Goal: Task Accomplishment & Management: Complete application form

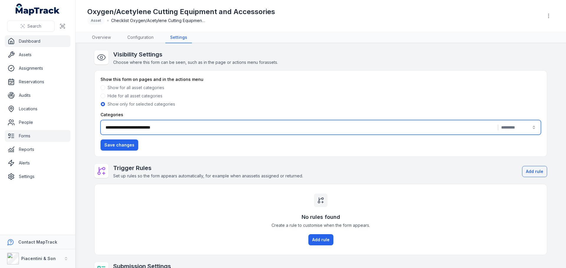
click at [37, 39] on link "Dashboard" at bounding box center [38, 41] width 66 height 12
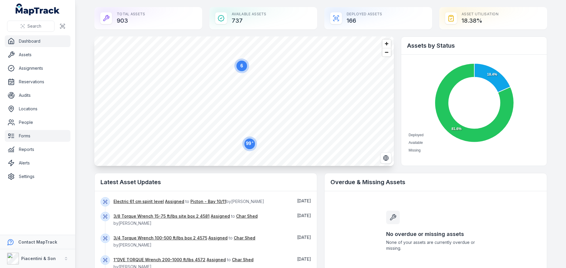
click at [35, 131] on link "Forms" at bounding box center [38, 136] width 66 height 12
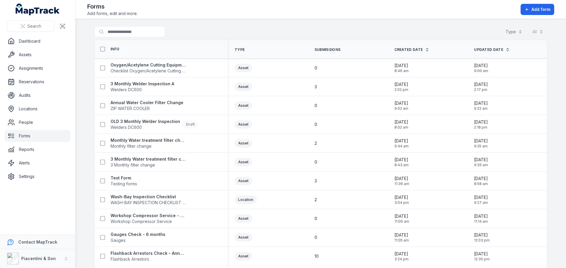
click at [197, 36] on div "Search for forms Type All" at bounding box center [320, 33] width 452 height 14
click at [38, 42] on link "Dashboard" at bounding box center [38, 41] width 66 height 12
click at [33, 135] on link "Forms" at bounding box center [38, 136] width 66 height 12
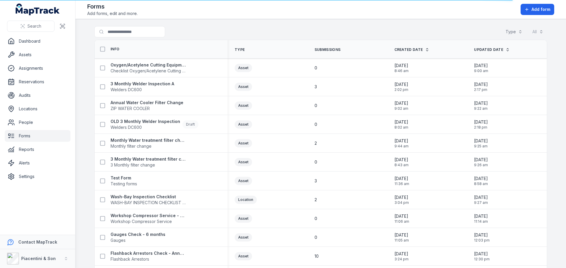
click at [84, 91] on main "Search for forms Type All Info Type Submissions Created Date Updated Date Oxyge…" at bounding box center [320, 143] width 490 height 249
click at [79, 76] on main "Search for forms Type All Info Type Submissions Created Date Updated Date Oxyge…" at bounding box center [320, 143] width 490 height 249
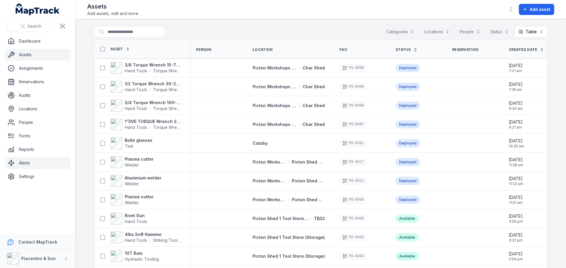
click at [21, 163] on link "Alerts" at bounding box center [38, 163] width 66 height 12
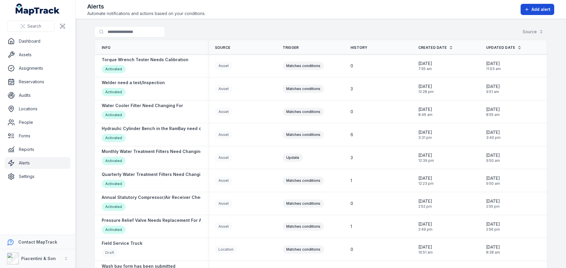
click at [538, 9] on span "Add alert" at bounding box center [540, 9] width 19 height 6
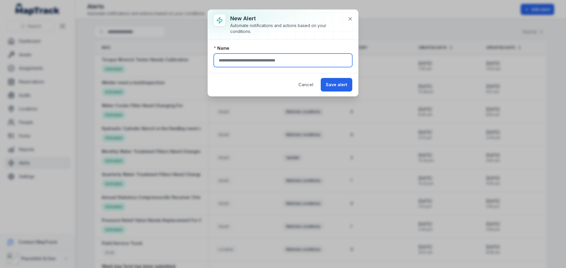
click at [295, 58] on input "text" at bounding box center [283, 61] width 138 height 14
paste input "********"
type input "********"
drag, startPoint x: 260, startPoint y: 61, endPoint x: 204, endPoint y: 64, distance: 56.0
click at [204, 64] on div "New alert Automate notifications and actions based on your conditions. Name ***…" at bounding box center [283, 134] width 566 height 268
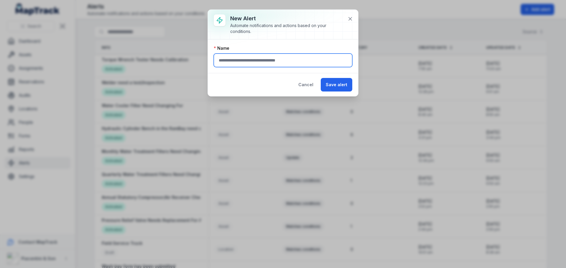
type input "*"
click at [299, 82] on button "Cancel" at bounding box center [305, 85] width 25 height 14
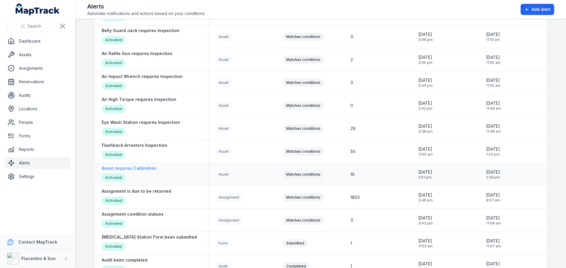
scroll to position [749, 0]
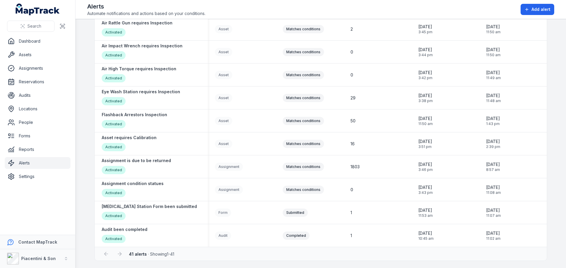
click at [84, 131] on main "Search for alerts Source Info Source Trigger History Created Date Updated Date …" at bounding box center [320, 143] width 490 height 249
click at [85, 130] on main "Search for alerts Source Info Source Trigger History Created Date Updated Date …" at bounding box center [320, 143] width 490 height 249
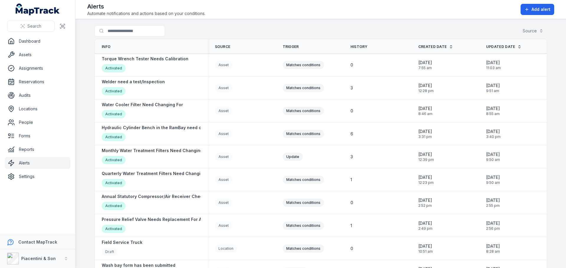
scroll to position [0, 0]
click at [530, 9] on button "Add alert" at bounding box center [537, 9] width 34 height 11
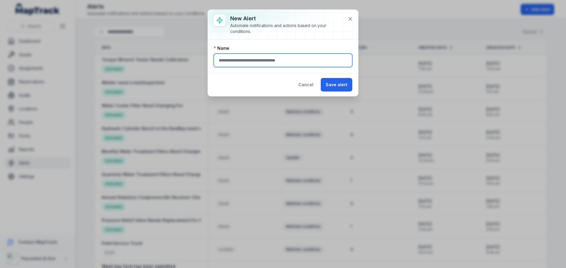
click at [255, 65] on input "text" at bounding box center [283, 61] width 138 height 14
type input "****"
click at [308, 85] on button "Cancel" at bounding box center [305, 85] width 25 height 14
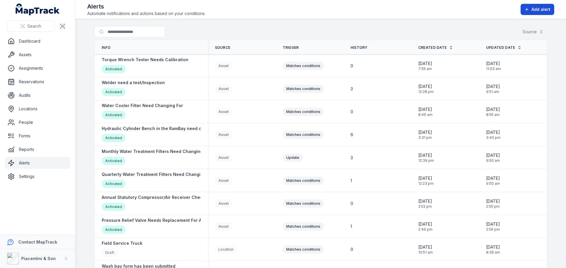
click at [548, 9] on span "Add alert" at bounding box center [540, 9] width 19 height 6
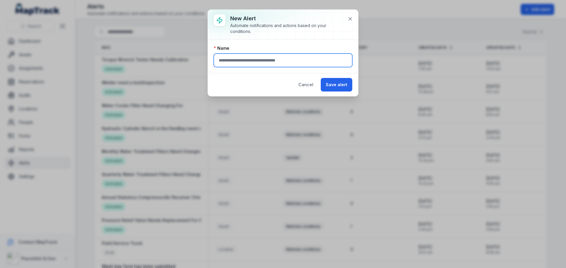
click at [288, 61] on input "text" at bounding box center [283, 61] width 138 height 14
click at [310, 85] on button "Cancel" at bounding box center [305, 85] width 25 height 14
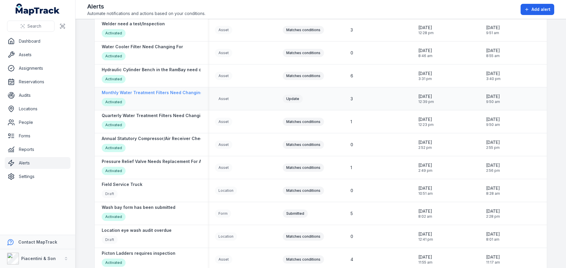
scroll to position [88, 0]
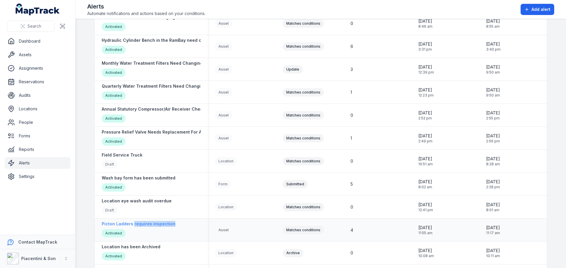
drag, startPoint x: 172, startPoint y: 225, endPoint x: 130, endPoint y: 224, distance: 41.8
click at [130, 224] on div "Picton Ladders requires inspection Activated" at bounding box center [151, 230] width 99 height 18
copy strong "requires inspection"
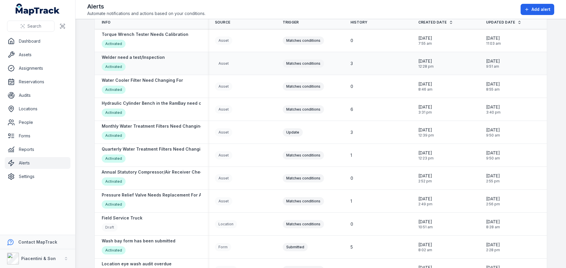
scroll to position [0, 0]
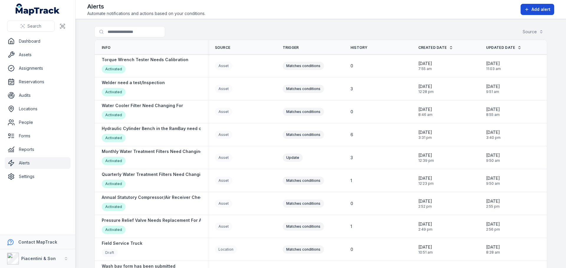
click at [537, 10] on span "Add alert" at bounding box center [540, 9] width 19 height 6
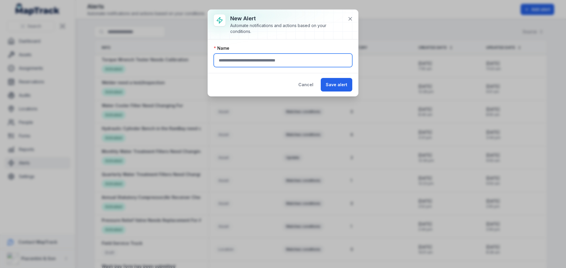
click at [273, 60] on input "text" at bounding box center [283, 61] width 138 height 14
paste input "**********"
click at [295, 61] on input "**********" at bounding box center [283, 61] width 138 height 14
click at [273, 60] on input "**********" at bounding box center [283, 61] width 138 height 14
click at [299, 57] on input "**********" at bounding box center [283, 61] width 138 height 14
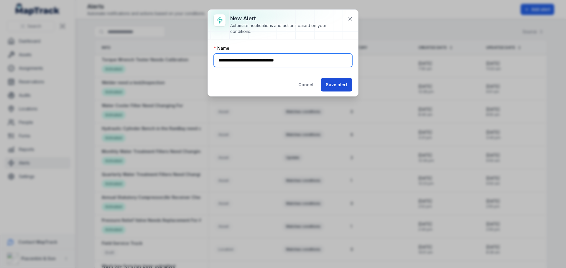
type input "**********"
click at [340, 86] on button "Save alert" at bounding box center [337, 85] width 32 height 14
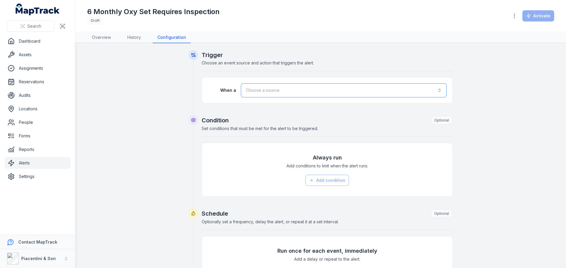
click at [326, 87] on button "Choose a source" at bounding box center [344, 90] width 206 height 14
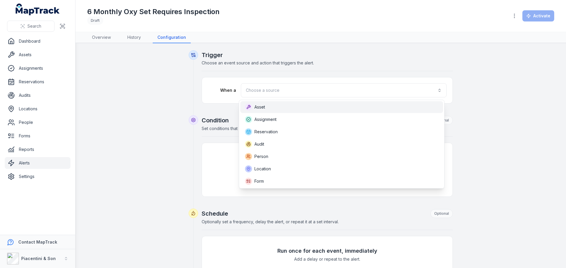
click at [300, 110] on div "Asset" at bounding box center [341, 107] width 193 height 7
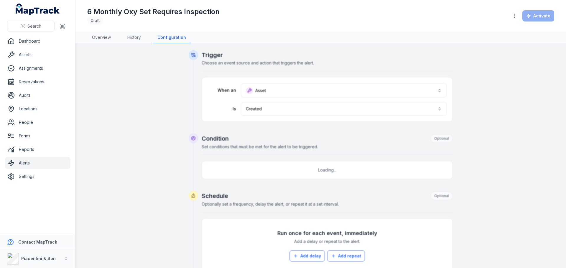
click at [286, 109] on div at bounding box center [321, 220] width 264 height 341
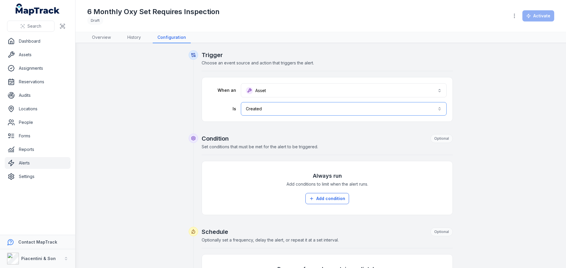
click at [284, 108] on button "Created ******" at bounding box center [344, 109] width 206 height 14
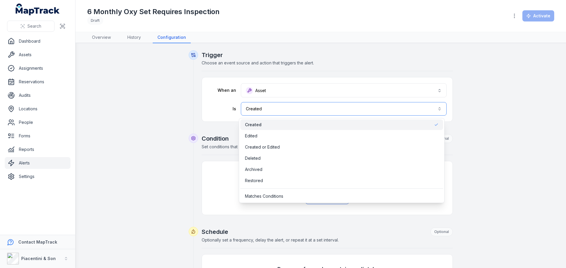
click at [284, 108] on button "Created ******" at bounding box center [344, 109] width 206 height 14
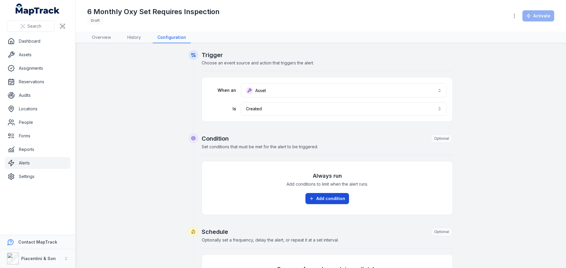
click at [312, 202] on button "Add condition" at bounding box center [327, 198] width 44 height 11
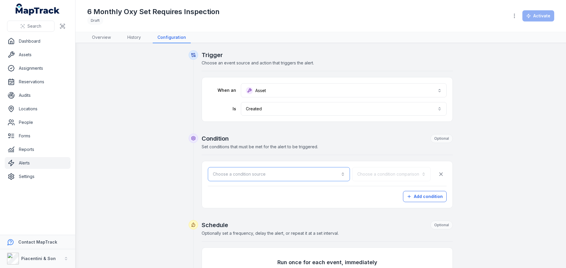
click at [290, 175] on button "Choose a condition source" at bounding box center [279, 174] width 142 height 14
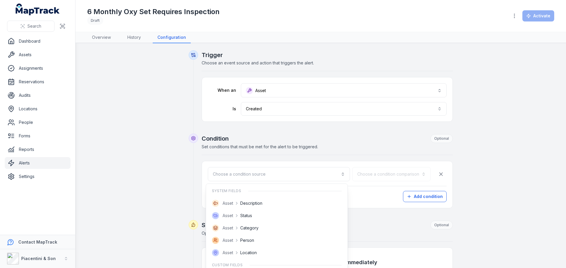
click at [159, 164] on div "Trigger Choose an event source and action that triggers the alert. When an Asse…" at bounding box center [320, 235] width 452 height 371
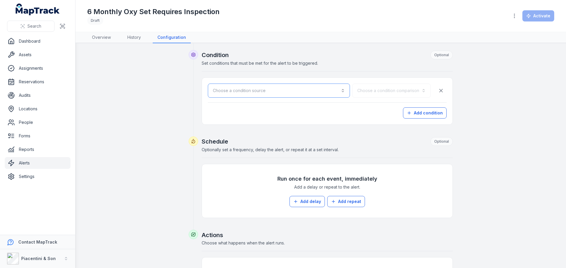
scroll to position [88, 0]
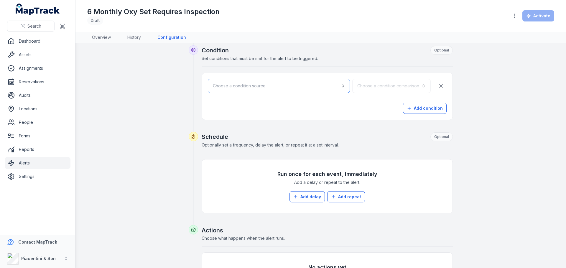
click at [329, 85] on button "Choose a condition source" at bounding box center [279, 86] width 142 height 14
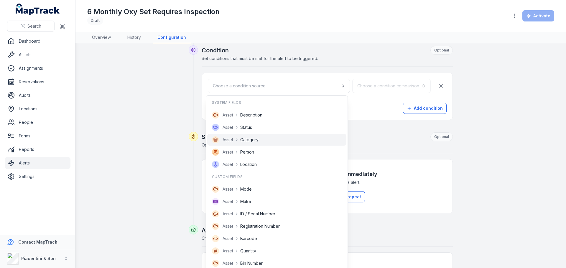
click at [261, 142] on div "Asset Category" at bounding box center [277, 139] width 130 height 7
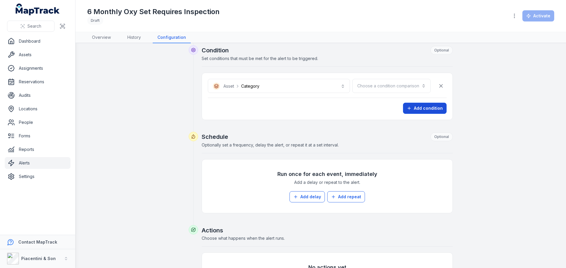
click at [416, 111] on button "Add condition" at bounding box center [425, 108] width 44 height 11
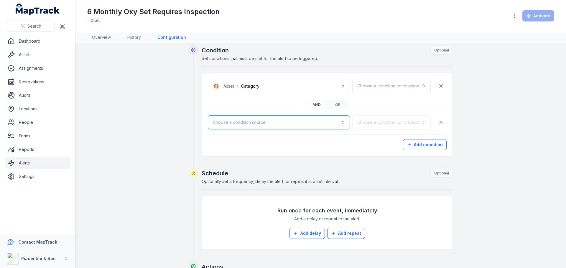
click at [268, 119] on button "Choose a condition source" at bounding box center [279, 122] width 142 height 14
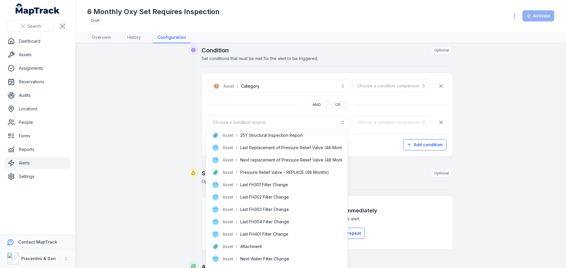
scroll to position [631, 0]
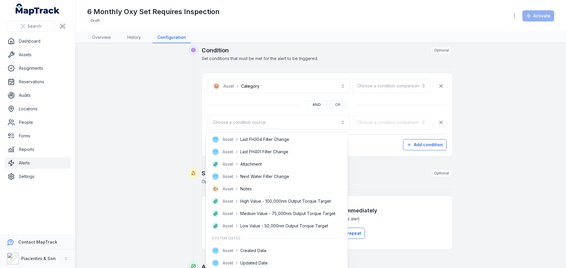
click at [151, 150] on div "**********" at bounding box center [320, 165] width 452 height 407
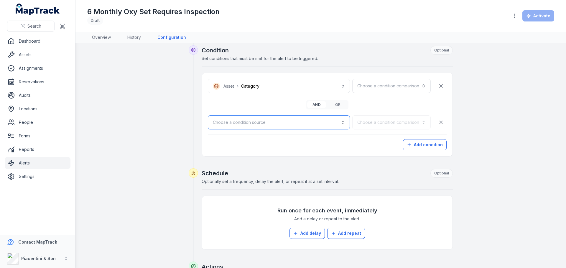
click at [271, 123] on button "Choose a condition source" at bounding box center [279, 122] width 142 height 14
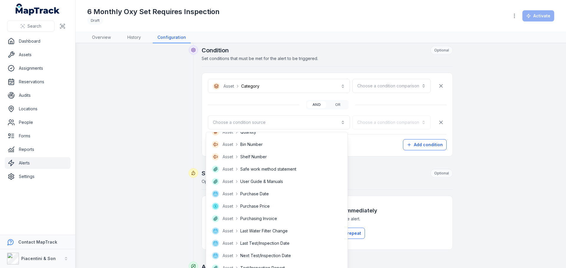
scroll to position [206, 0]
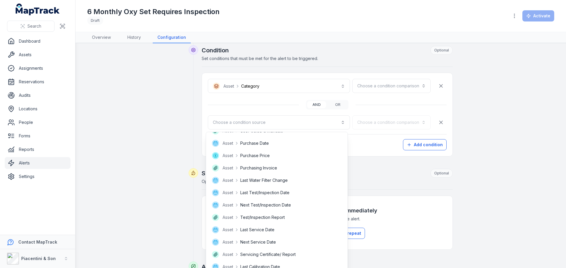
click at [376, 87] on div "**********" at bounding box center [327, 115] width 239 height 72
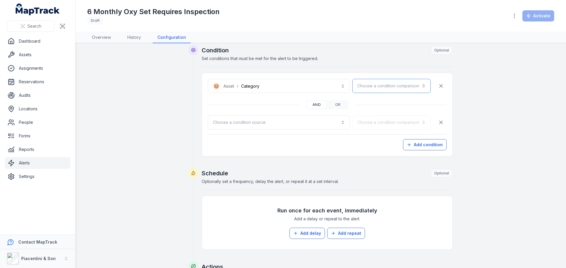
click at [376, 87] on button "Choose a condition comparison" at bounding box center [391, 86] width 78 height 14
click at [389, 99] on div "Is" at bounding box center [402, 102] width 40 height 6
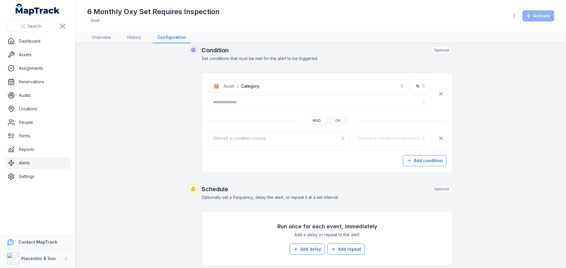
click at [283, 105] on div at bounding box center [319, 102] width 223 height 14
click at [280, 101] on div at bounding box center [319, 102] width 223 height 14
click at [374, 104] on button "button" at bounding box center [319, 102] width 223 height 14
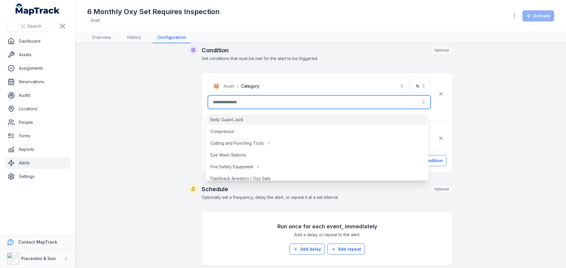
scroll to position [29, 0]
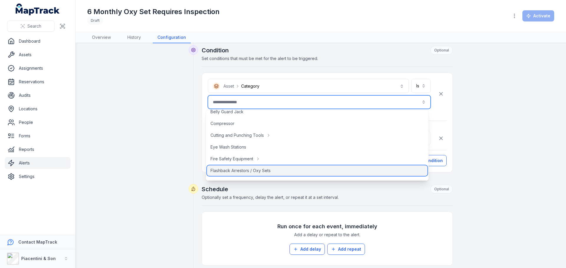
click at [254, 169] on span "Flashback Arrestors / Oxy Sets" at bounding box center [240, 171] width 60 height 6
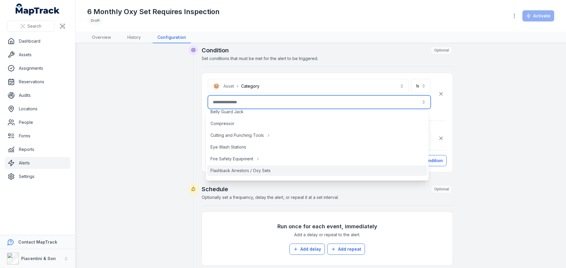
type input "**********"
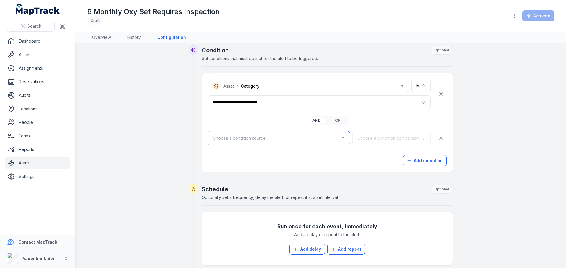
click at [252, 135] on button "Choose a condition source" at bounding box center [279, 138] width 142 height 14
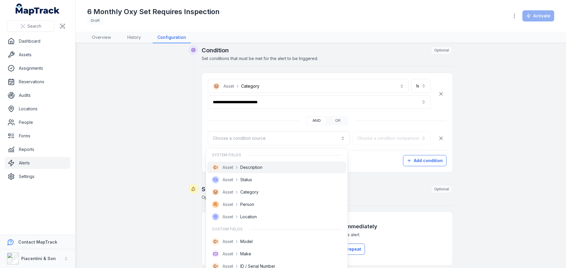
click at [250, 166] on span "Description" at bounding box center [251, 168] width 22 height 6
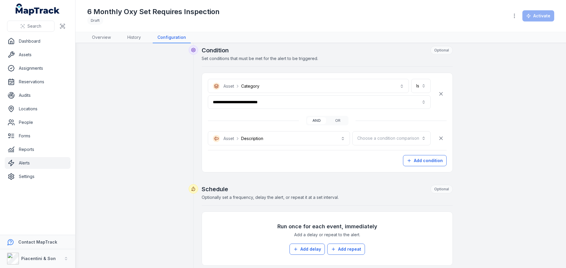
click at [219, 166] on div "Add condition" at bounding box center [327, 160] width 239 height 11
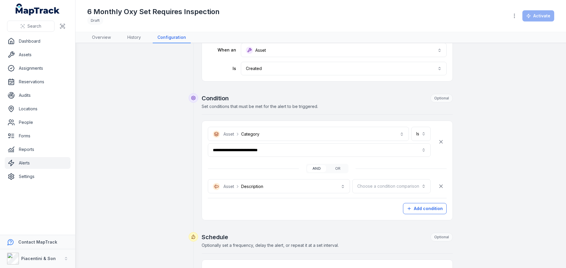
scroll to position [212, 0]
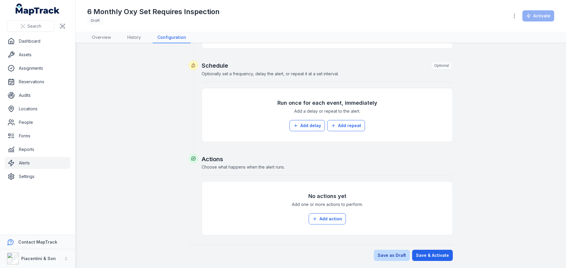
click at [389, 255] on button "Save as Draft" at bounding box center [392, 255] width 36 height 11
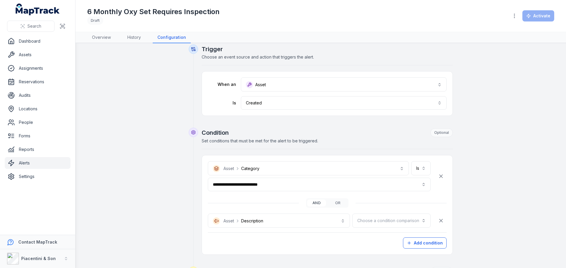
scroll to position [0, 0]
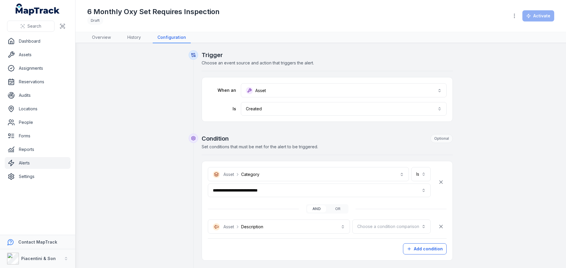
click at [158, 119] on div "**********" at bounding box center [320, 270] width 452 height 441
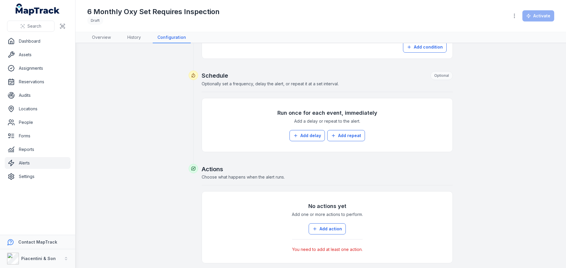
scroll to position [230, 0]
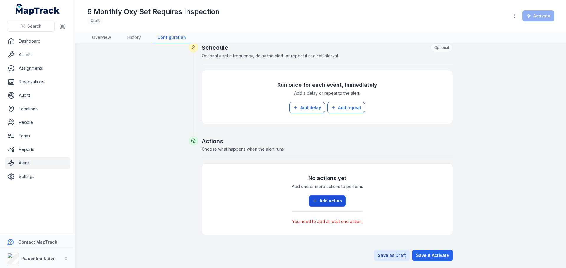
click at [328, 199] on button "Add action" at bounding box center [326, 201] width 37 height 11
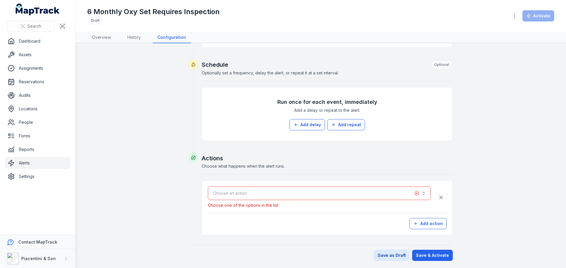
click at [322, 194] on button "Choose an action" at bounding box center [319, 194] width 223 height 14
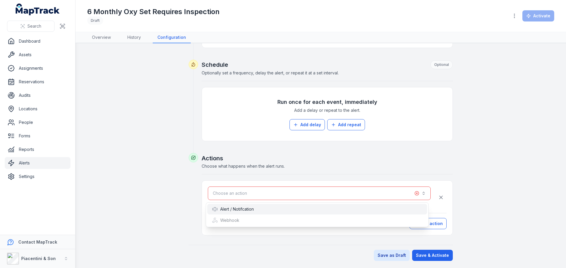
click at [295, 210] on div "Alert / Notifcation" at bounding box center [317, 210] width 210 height 6
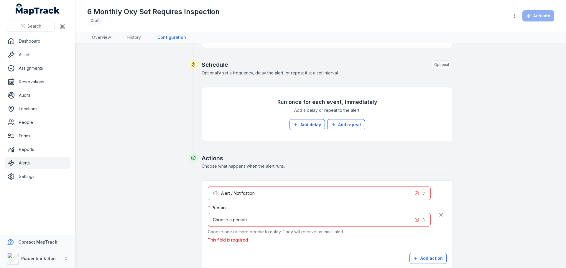
click at [313, 216] on button "Choose a person" at bounding box center [319, 220] width 223 height 14
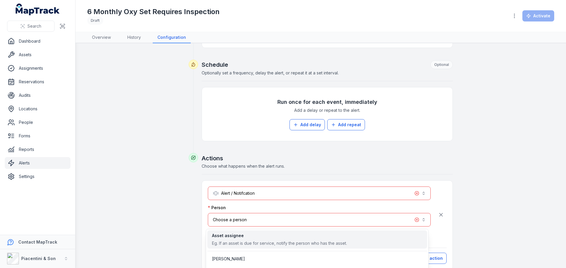
click at [283, 243] on div "Eg. If an asset is due for service, notify the person who has the asset." at bounding box center [279, 244] width 135 height 6
click at [178, 211] on div "**********" at bounding box center [320, 62] width 452 height 450
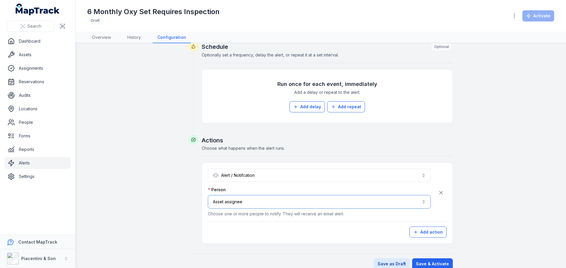
scroll to position [240, 0]
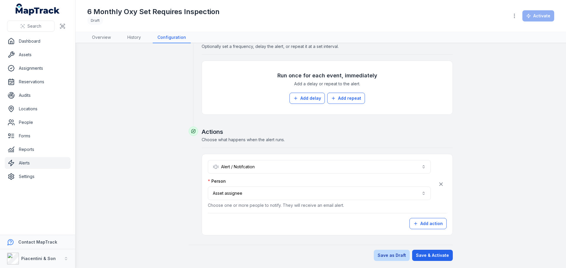
click at [389, 253] on button "Save as Draft" at bounding box center [392, 255] width 36 height 11
click at [126, 191] on div "**********" at bounding box center [320, 36] width 452 height 450
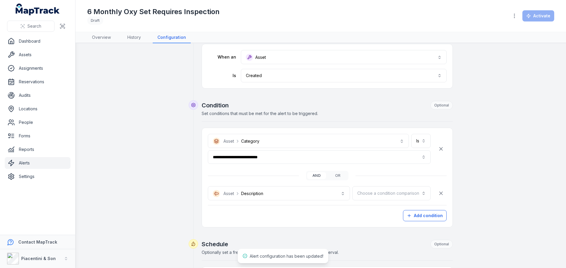
scroll to position [0, 0]
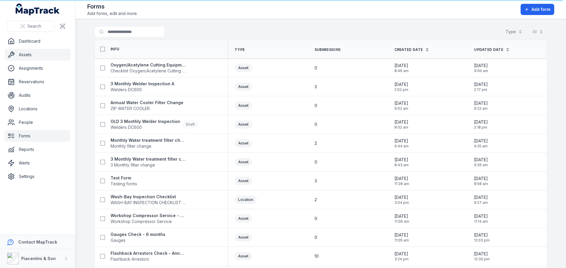
click at [30, 57] on link "Assets" at bounding box center [38, 55] width 66 height 12
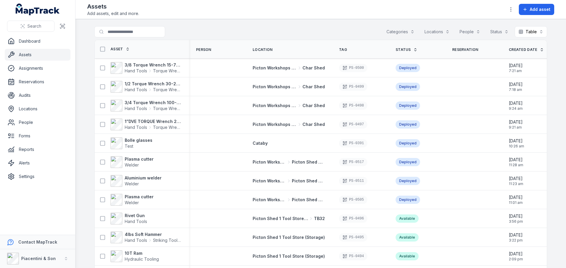
click at [390, 30] on button "Categories" at bounding box center [400, 31] width 36 height 11
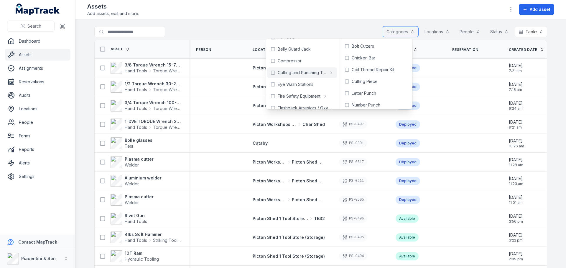
scroll to position [29, 0]
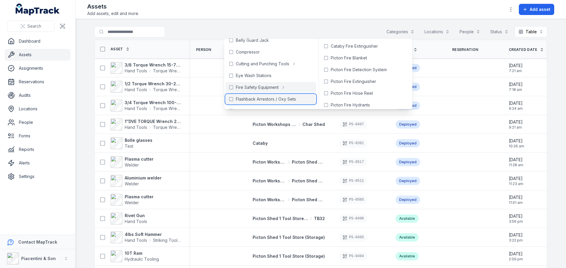
click at [274, 98] on span "Flashback Arrestors / Oxy Sets" at bounding box center [266, 99] width 60 height 6
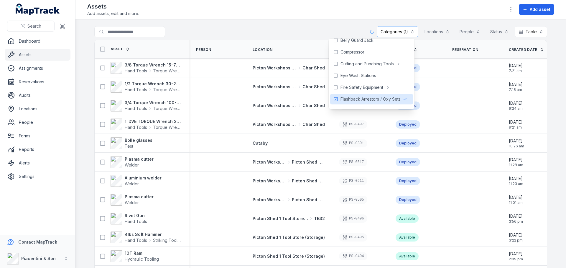
click at [259, 27] on div "**********" at bounding box center [320, 33] width 452 height 14
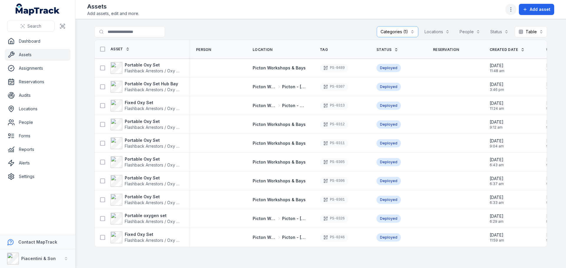
click at [508, 10] on button "button" at bounding box center [510, 9] width 11 height 11
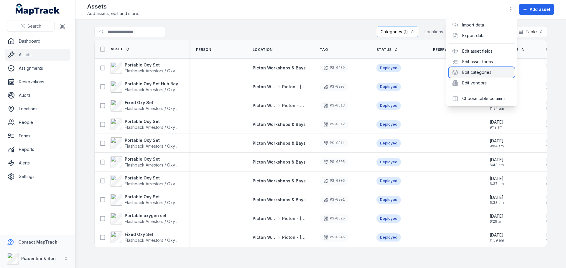
click at [469, 77] on div "Edit categories" at bounding box center [481, 72] width 66 height 11
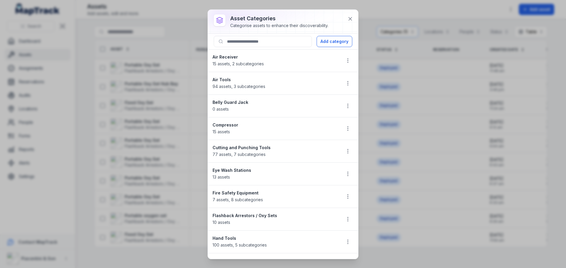
click at [342, 212] on li "Flashback Arrestors / Oxy Sets 10 assets" at bounding box center [283, 219] width 150 height 23
click at [342, 225] on div at bounding box center [347, 219] width 11 height 11
click at [342, 223] on button "button" at bounding box center [347, 219] width 11 height 11
click at [318, 176] on div "Edit" at bounding box center [313, 177] width 66 height 11
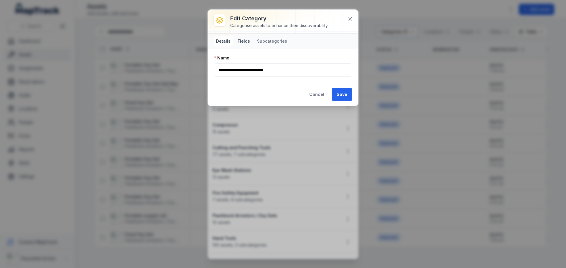
click at [242, 43] on button "Fields" at bounding box center [243, 41] width 17 height 11
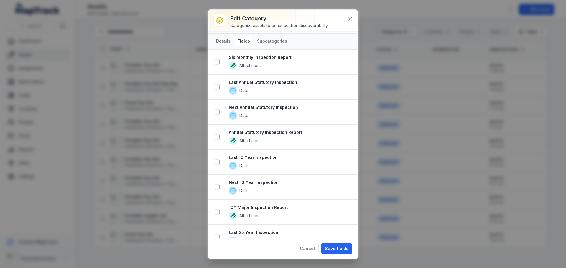
scroll to position [1018, 0]
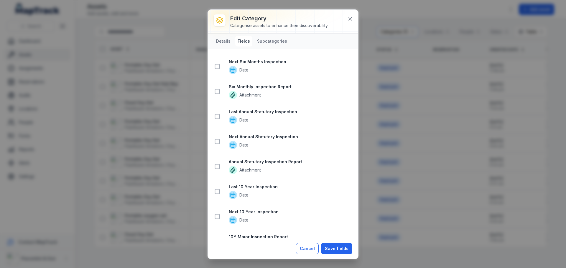
click at [314, 247] on button "Cancel" at bounding box center [307, 248] width 23 height 11
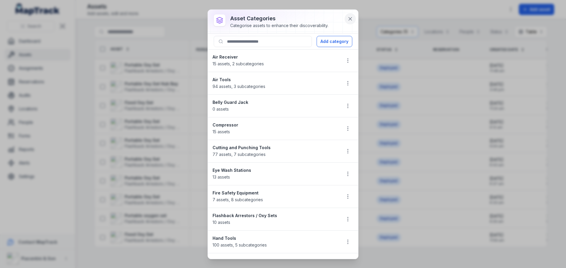
click at [350, 15] on button at bounding box center [349, 18] width 11 height 11
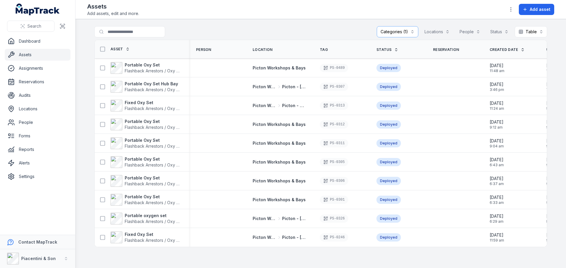
click at [506, 6] on div at bounding box center [510, 9] width 11 height 11
click at [510, 7] on icon "button" at bounding box center [511, 9] width 6 height 6
